Goal: Transaction & Acquisition: Purchase product/service

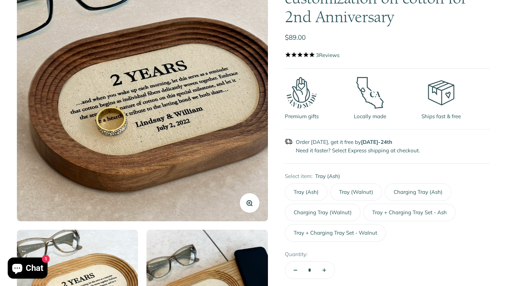
scroll to position [113, 0]
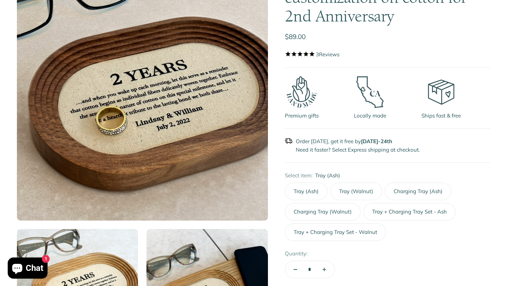
click at [348, 190] on label "Tray (Walnut)" at bounding box center [356, 192] width 52 height 18
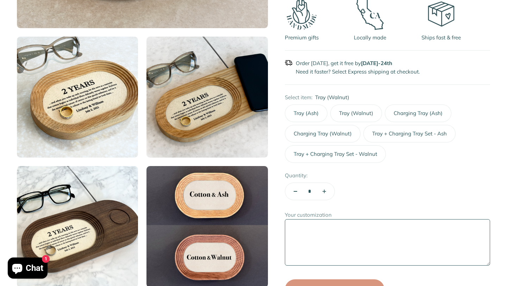
scroll to position [301, 0]
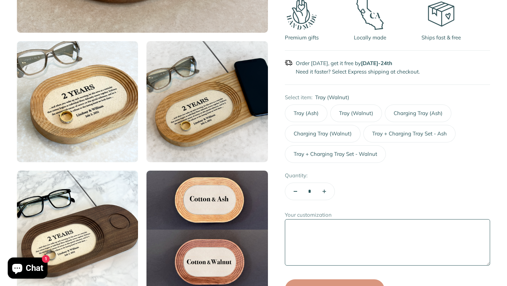
click at [403, 119] on label "Charging Tray (Ash)" at bounding box center [418, 113] width 66 height 18
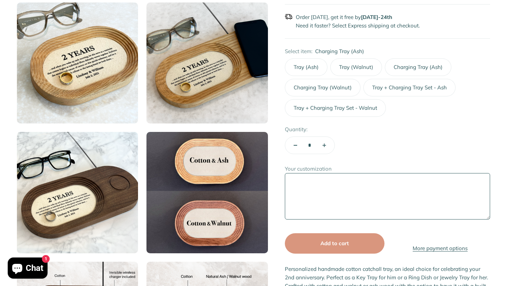
scroll to position [338, 0]
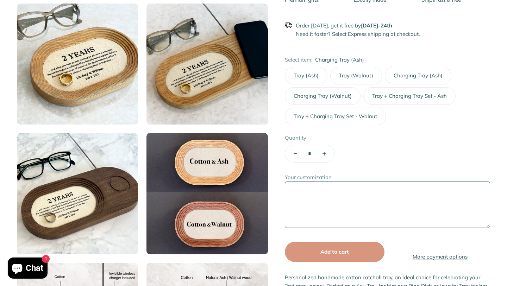
click at [387, 98] on label "Tray + Charging Tray Set - Ash" at bounding box center [409, 96] width 92 height 18
click at [317, 119] on label "Tray + Charging Tray Set - Walnut" at bounding box center [335, 117] width 101 height 18
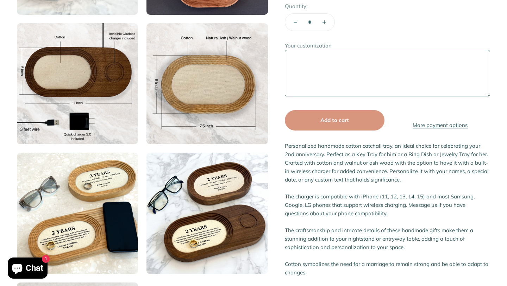
scroll to position [571, 0]
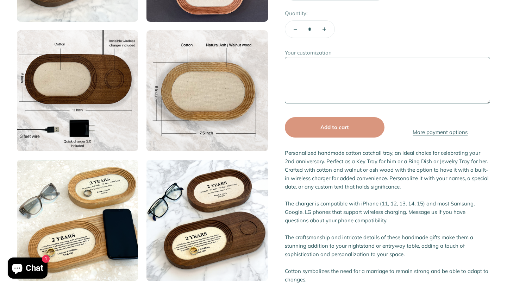
click at [334, 84] on textarea "Your customization" at bounding box center [387, 80] width 205 height 46
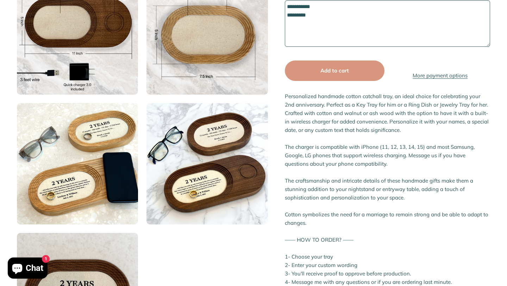
scroll to position [614, 0]
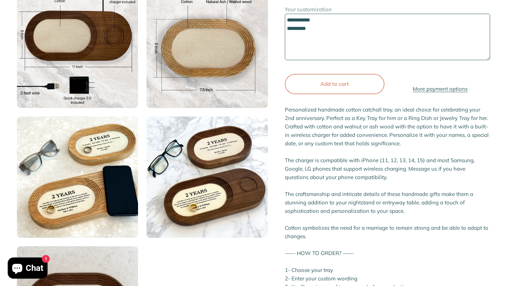
type textarea "**********"
click at [335, 88] on div "Add to cart" at bounding box center [335, 84] width 72 height 8
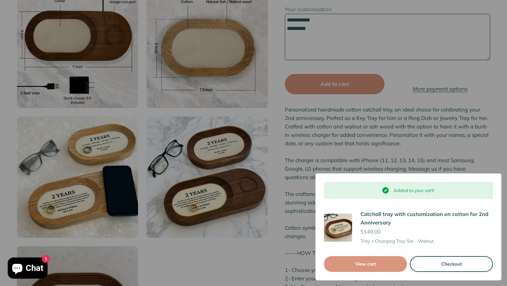
click at [426, 259] on button "Checkout" at bounding box center [451, 264] width 83 height 16
